Goal: Find specific page/section

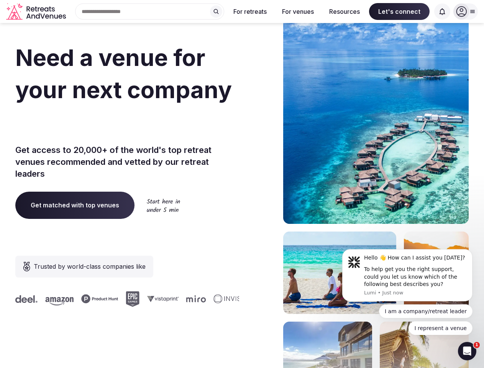
click at [242, 184] on div "Need a venue for your next company offsite? Get access to 20,000+ of the world'…" at bounding box center [241, 229] width 453 height 462
click at [150, 11] on div "Search Popular Destinations [GEOGRAPHIC_DATA], [GEOGRAPHIC_DATA] [GEOGRAPHIC_DA…" at bounding box center [146, 11] width 155 height 16
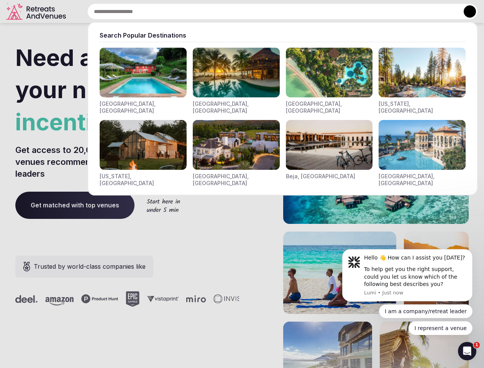
click at [216, 11] on input "text" at bounding box center [282, 11] width 390 height 16
click at [250, 11] on input "text" at bounding box center [282, 11] width 390 height 16
click at [298, 11] on input "text" at bounding box center [282, 11] width 390 height 16
click at [345, 11] on input "text" at bounding box center [282, 11] width 390 height 16
click at [399, 11] on input "text" at bounding box center [282, 11] width 390 height 16
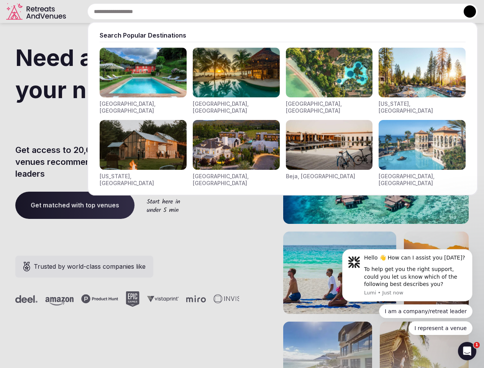
click at [442, 11] on input "text" at bounding box center [282, 11] width 390 height 16
click at [466, 11] on button at bounding box center [470, 11] width 12 height 12
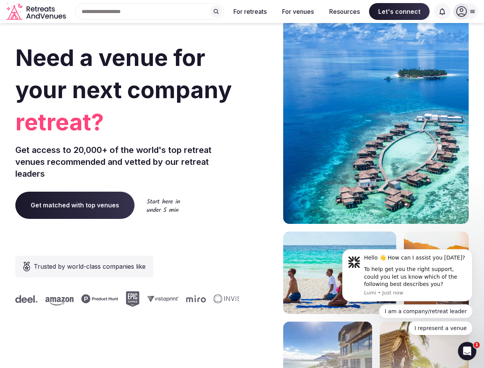
click at [407, 275] on div "To help get you the right support, could you let us know which of the following…" at bounding box center [415, 277] width 103 height 23
